Goal: Information Seeking & Learning: Learn about a topic

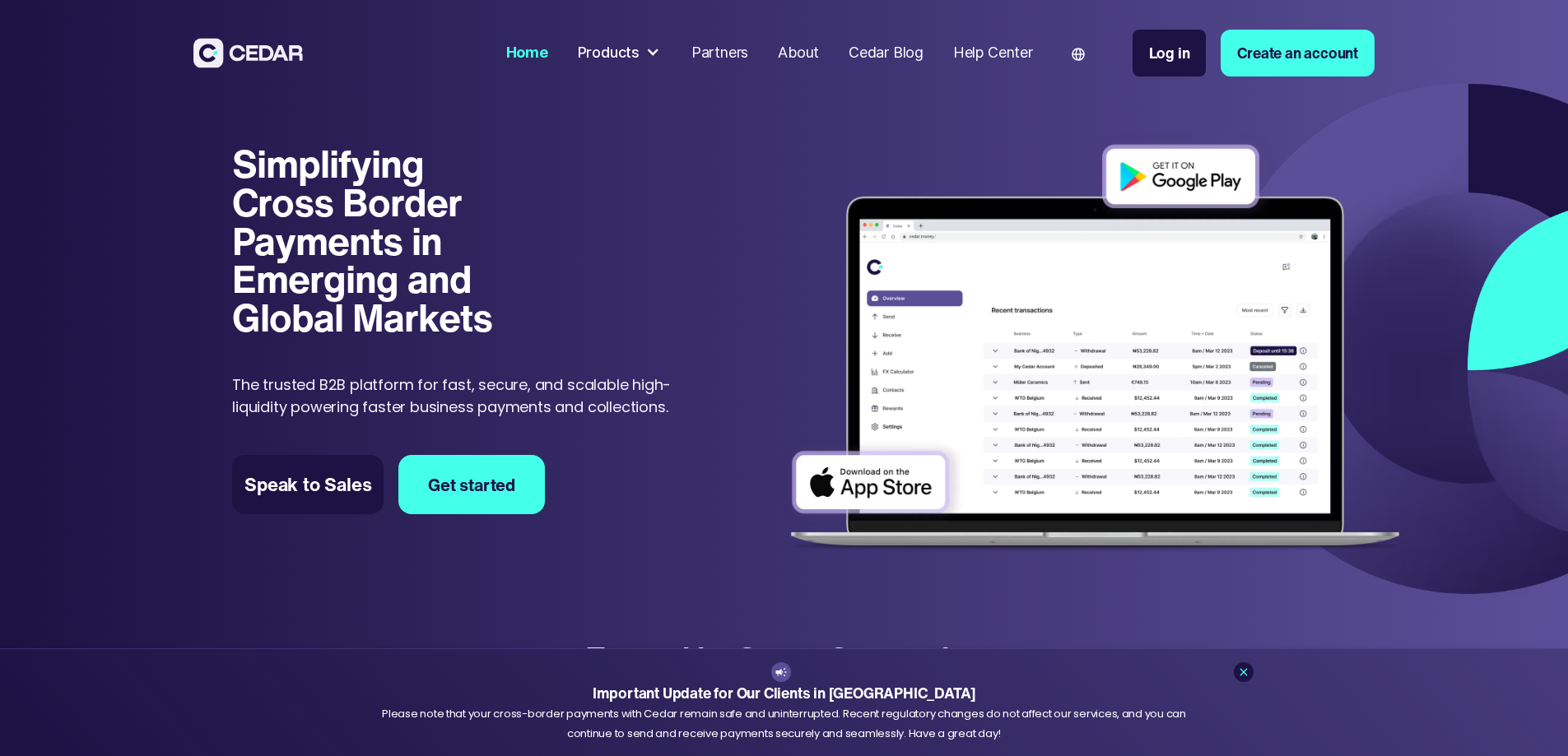
click at [640, 57] on div "Products" at bounding box center [608, 52] width 62 height 22
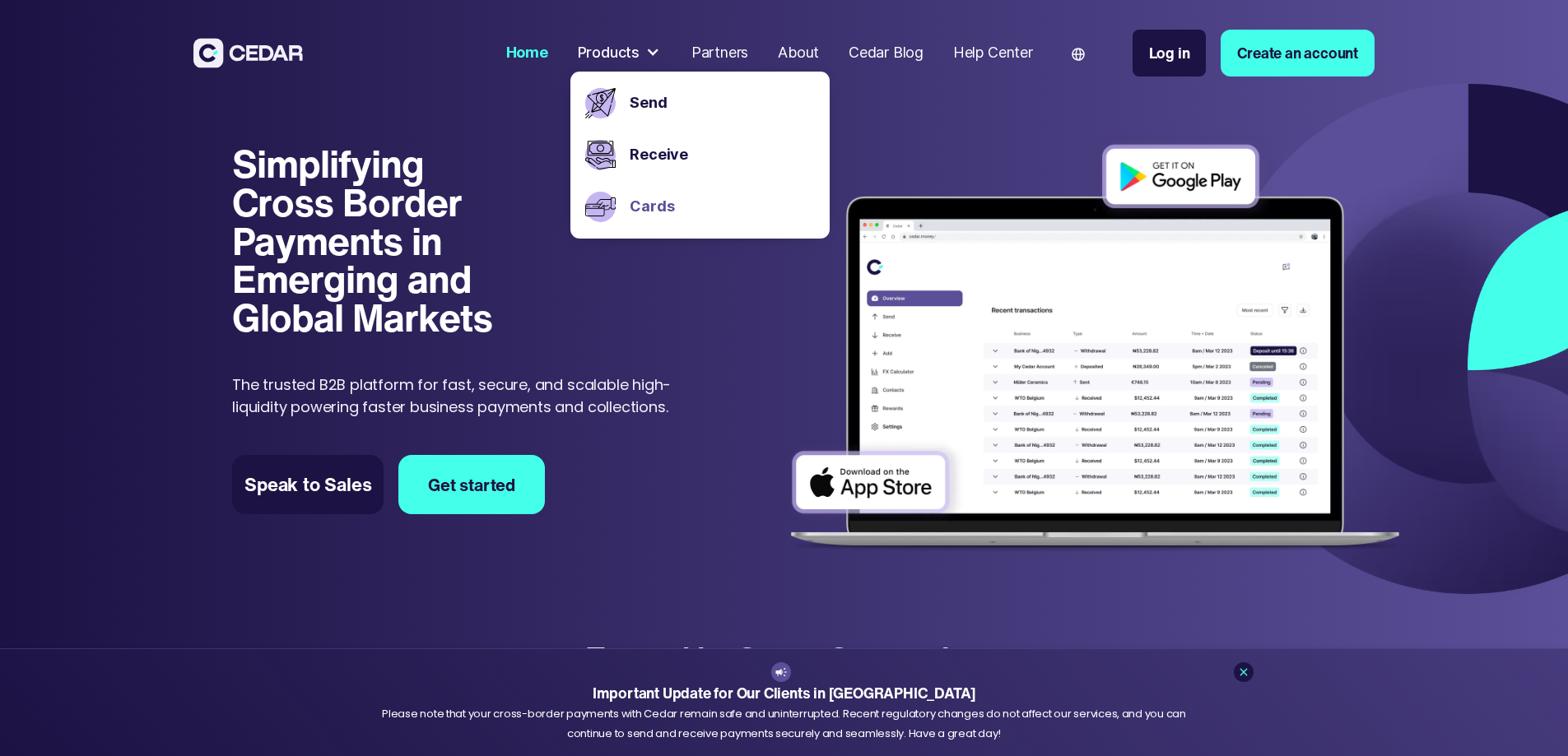
click at [724, 199] on link "Cards" at bounding box center [721, 206] width 185 height 22
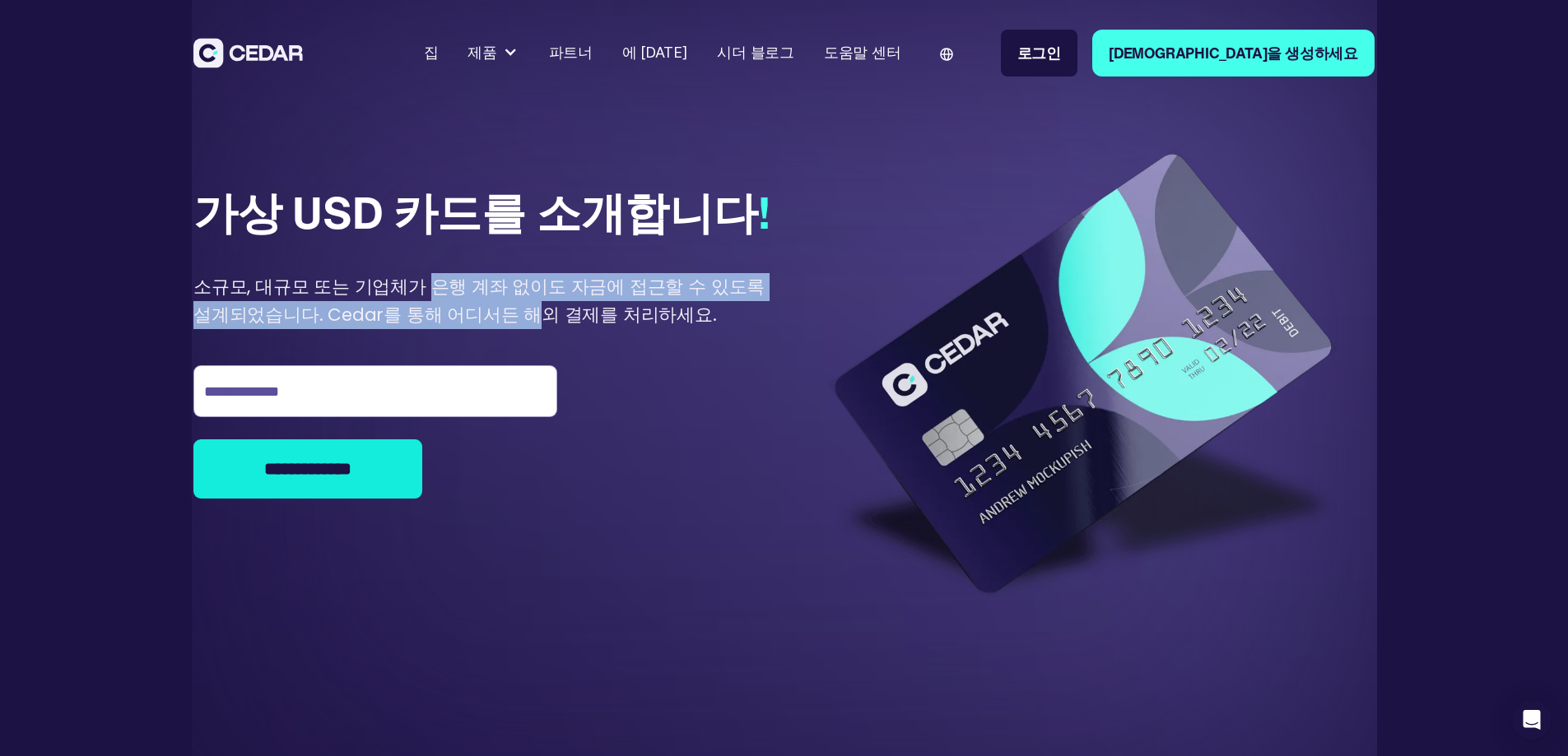
drag, startPoint x: 552, startPoint y: 383, endPoint x: 667, endPoint y: 416, distance: 119.6
click at [667, 416] on div "**********" at bounding box center [486, 349] width 585 height 521
click at [667, 327] on font "소규모, 대규모 또는 기업체가 은행 계좌 없이도 자금에 접근할 수 있도록 설계되었습니다. Cedar를 통해 어디서든 해외 결제를 처리하세요." at bounding box center [479, 300] width 572 height 53
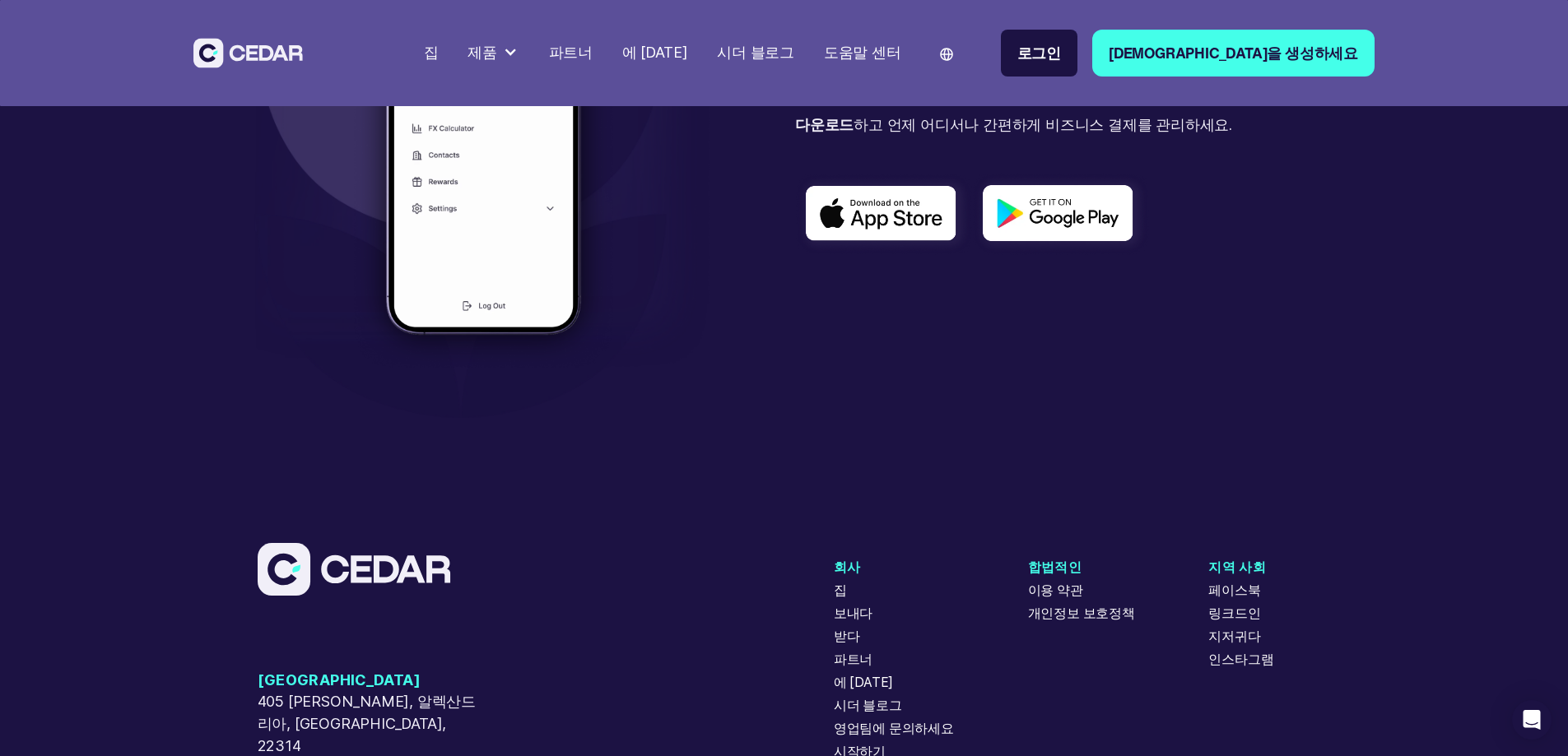
scroll to position [3949, 0]
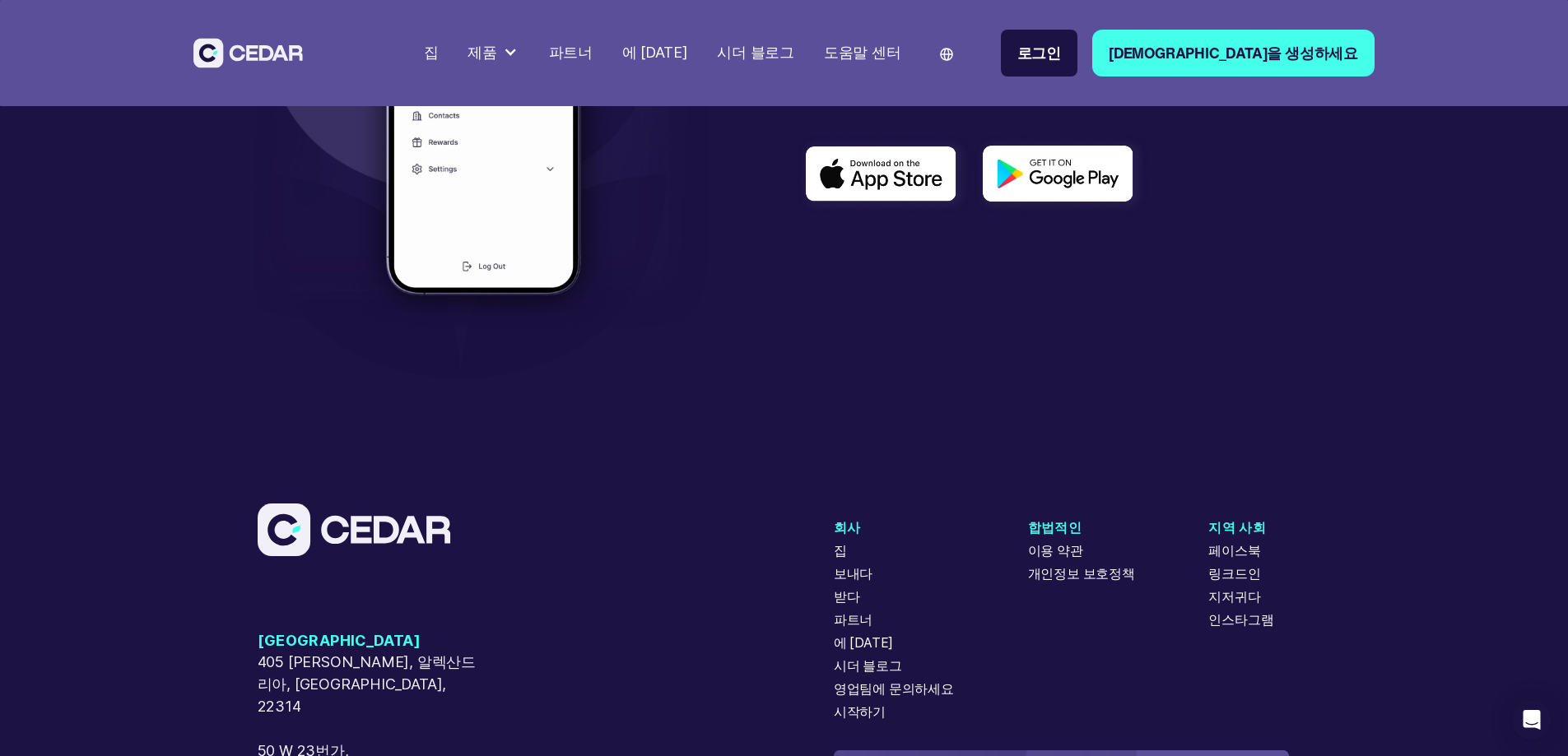
click at [593, 56] on font "파트너" at bounding box center [571, 52] width 44 height 18
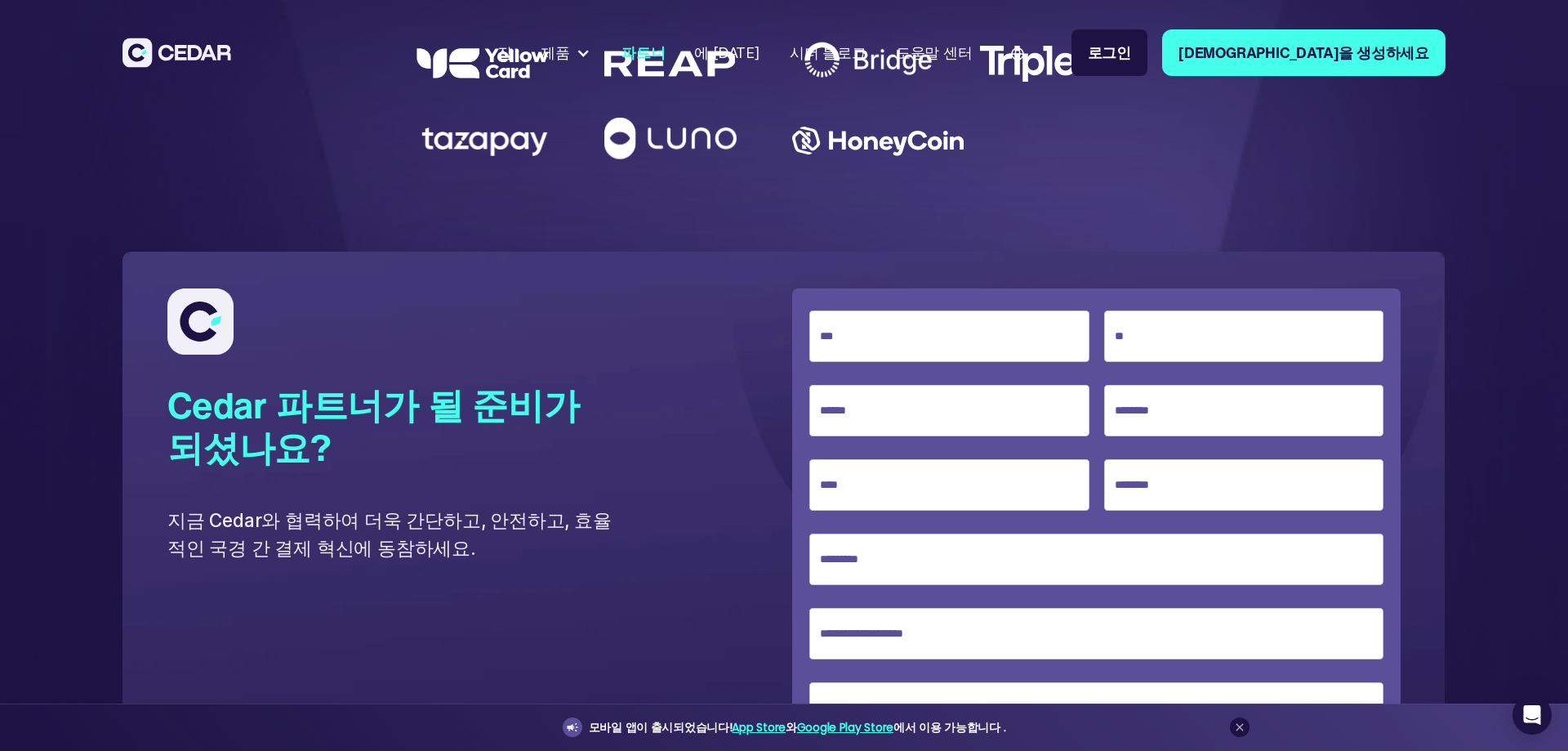
scroll to position [4004, 0]
